Goal: Information Seeking & Learning: Learn about a topic

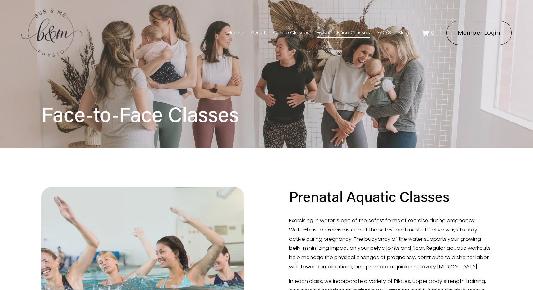
click at [302, 32] on link "Online Classes" at bounding box center [291, 33] width 36 height 10
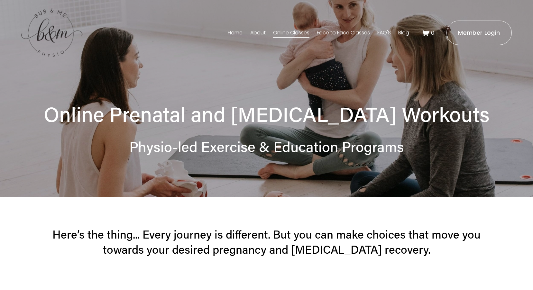
click at [351, 32] on link "Face to Face Classes" at bounding box center [343, 33] width 53 height 10
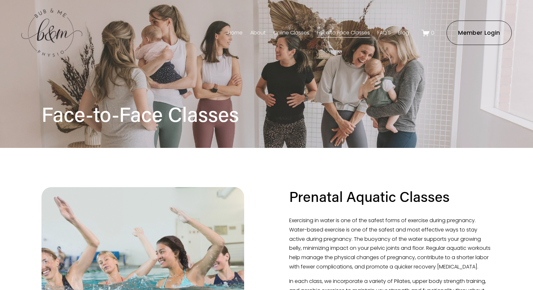
click at [376, 31] on nav "Home About Online Classes Face to Face Classes FAQ'S Blog" at bounding box center [318, 33] width 181 height 10
click at [384, 33] on link "FAQ'S" at bounding box center [384, 33] width 14 height 10
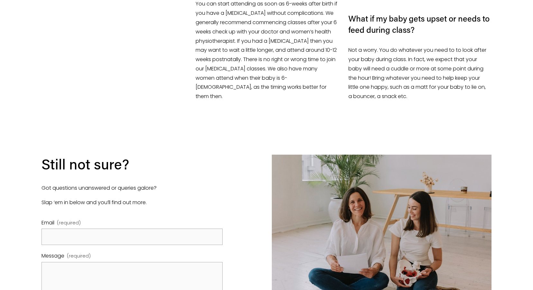
scroll to position [1029, 0]
